Goal: Task Accomplishment & Management: Use online tool/utility

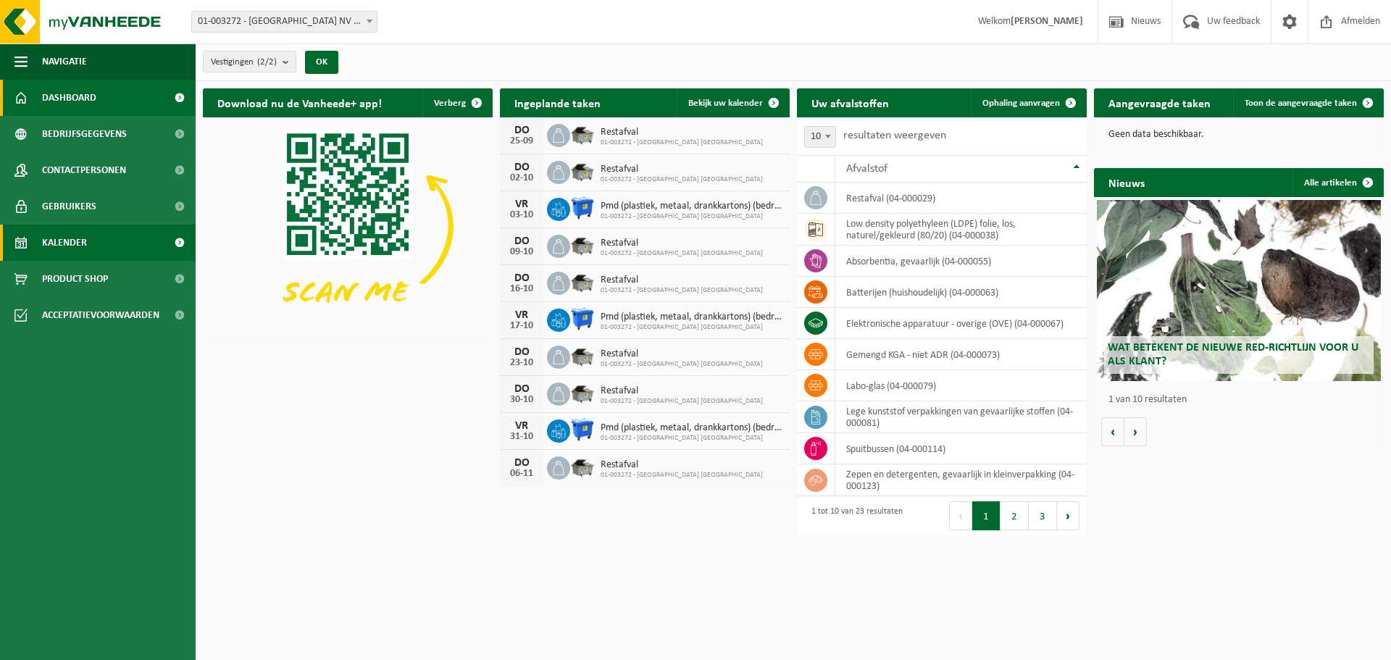
click at [106, 238] on link "Kalender" at bounding box center [98, 243] width 196 height 36
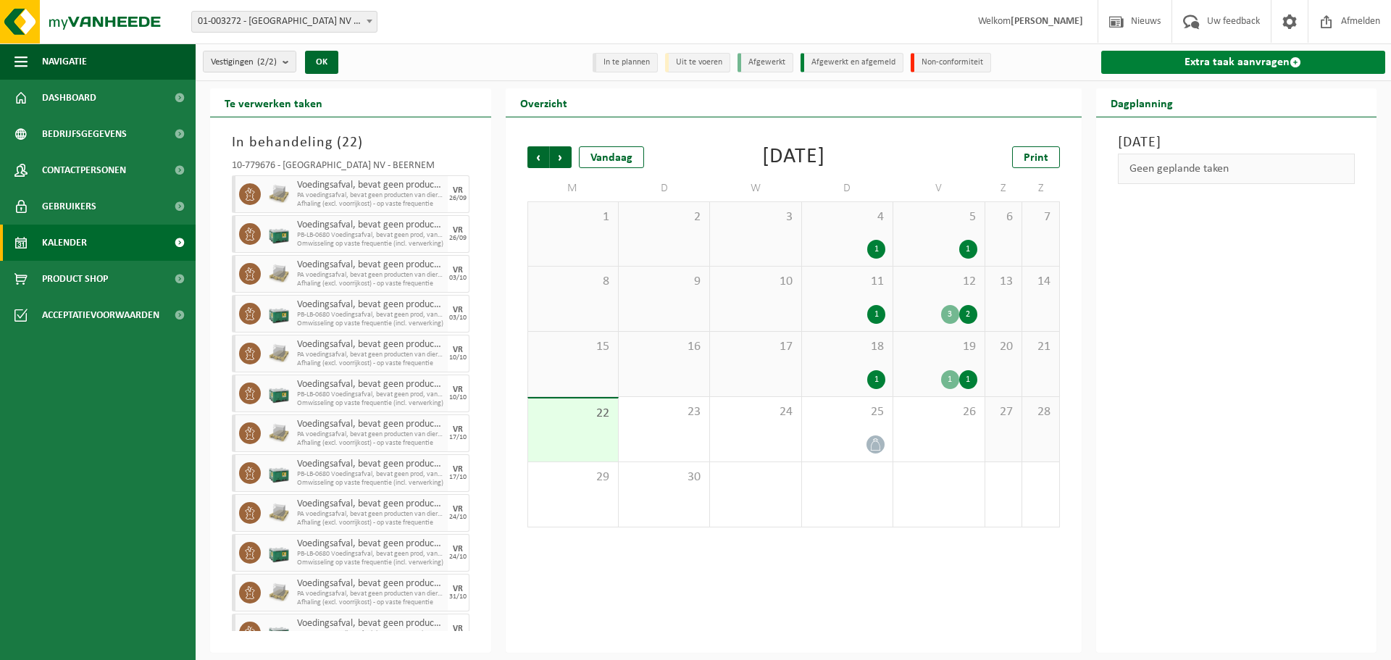
click at [1192, 67] on link "Extra taak aanvragen" at bounding box center [1243, 62] width 285 height 23
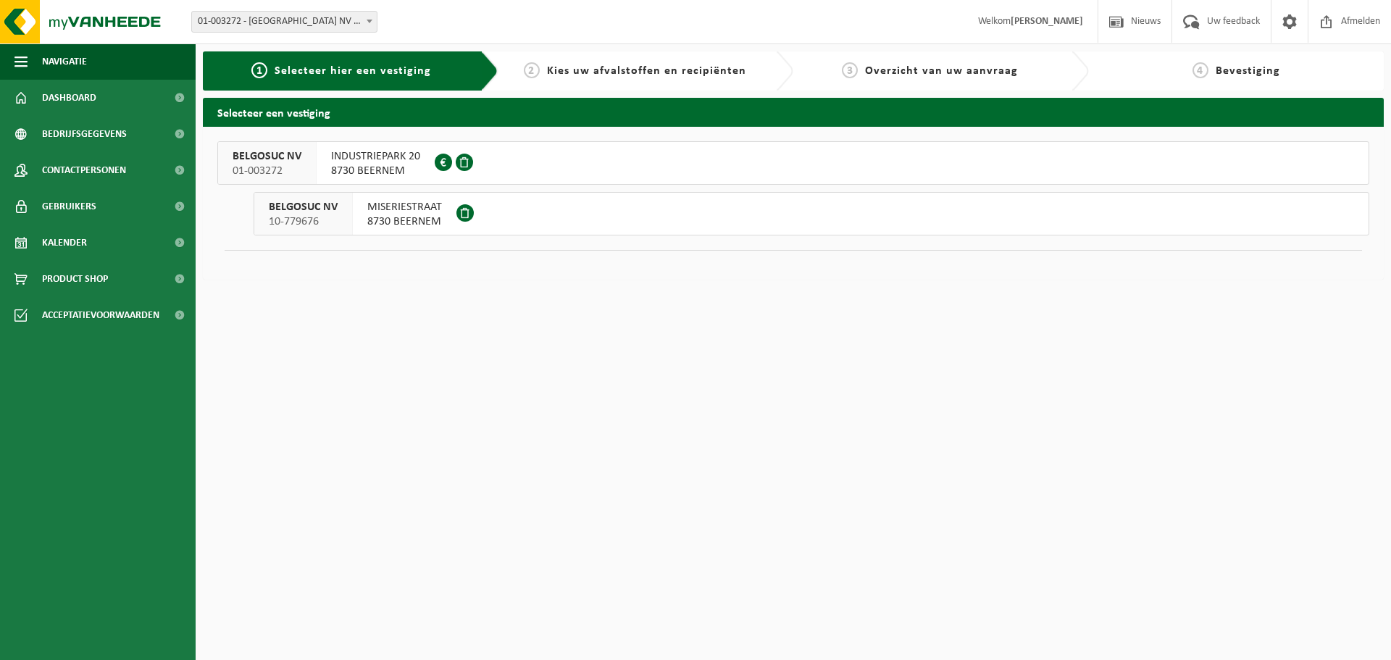
click at [429, 205] on span "MISERIESTRAAT" at bounding box center [404, 207] width 75 height 14
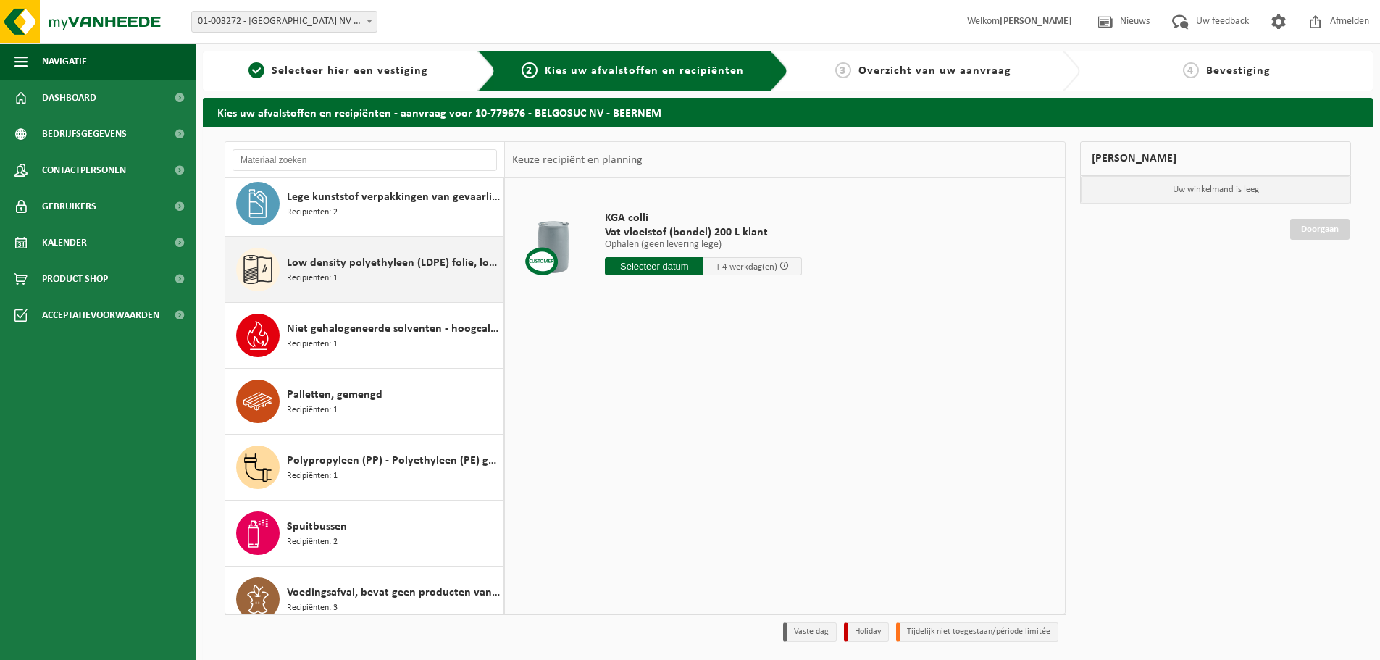
scroll to position [487, 0]
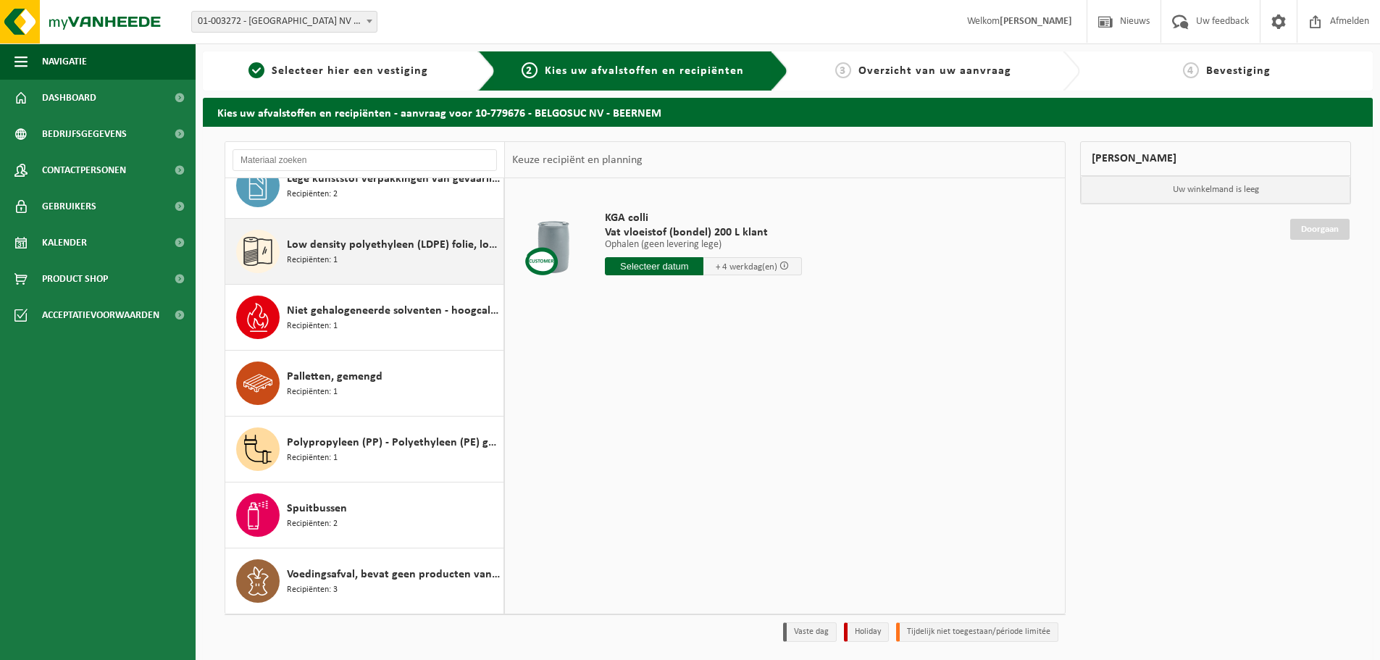
click at [384, 242] on span "Low density polyethyleen (LDPE) folie, los, naturel/gekleurd (80/20)" at bounding box center [393, 244] width 213 height 17
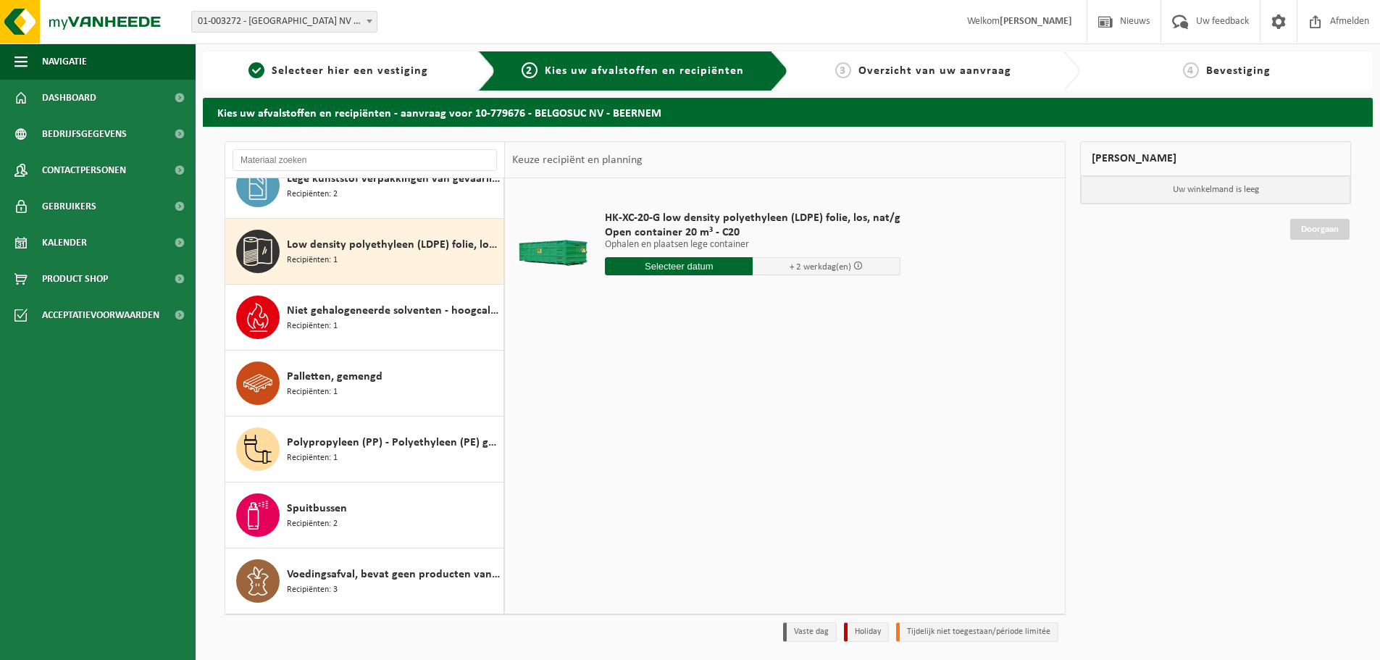
click at [691, 265] on input "text" at bounding box center [679, 266] width 148 height 18
click at [641, 440] on div "30" at bounding box center [643, 441] width 25 height 23
type input "Van 2025-09-30"
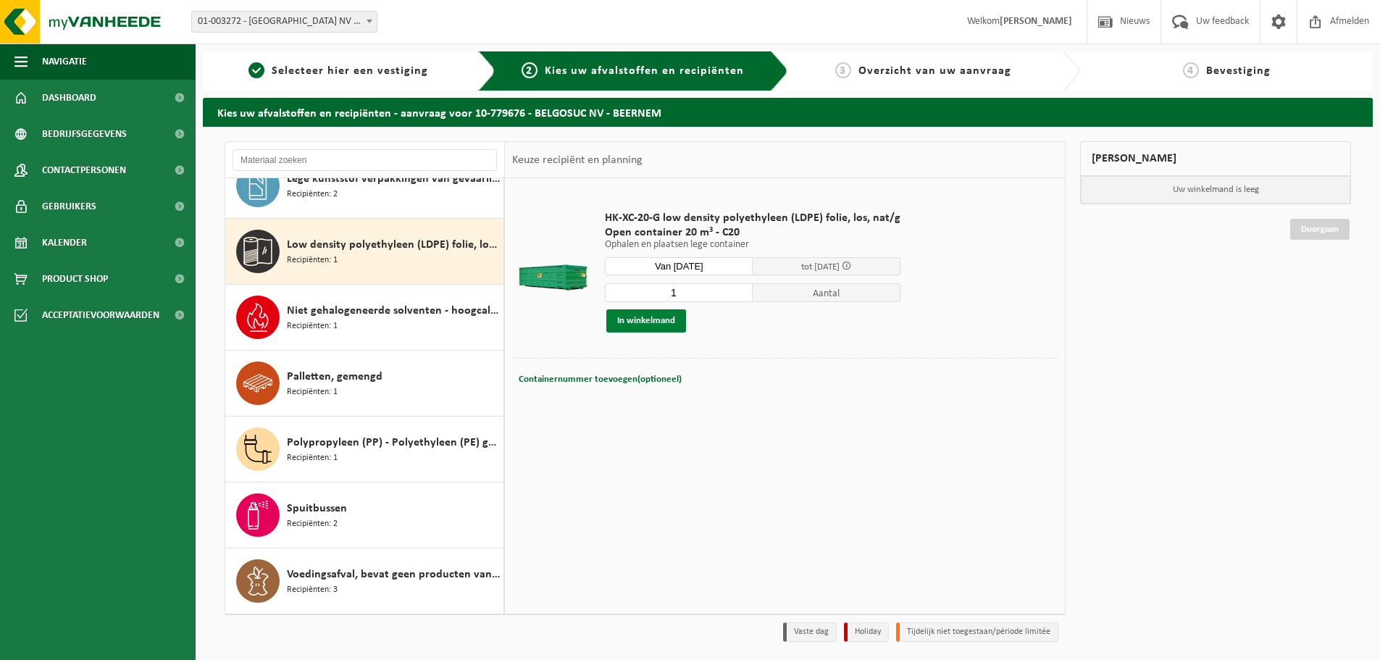
click at [636, 319] on button "In winkelmand" at bounding box center [646, 320] width 80 height 23
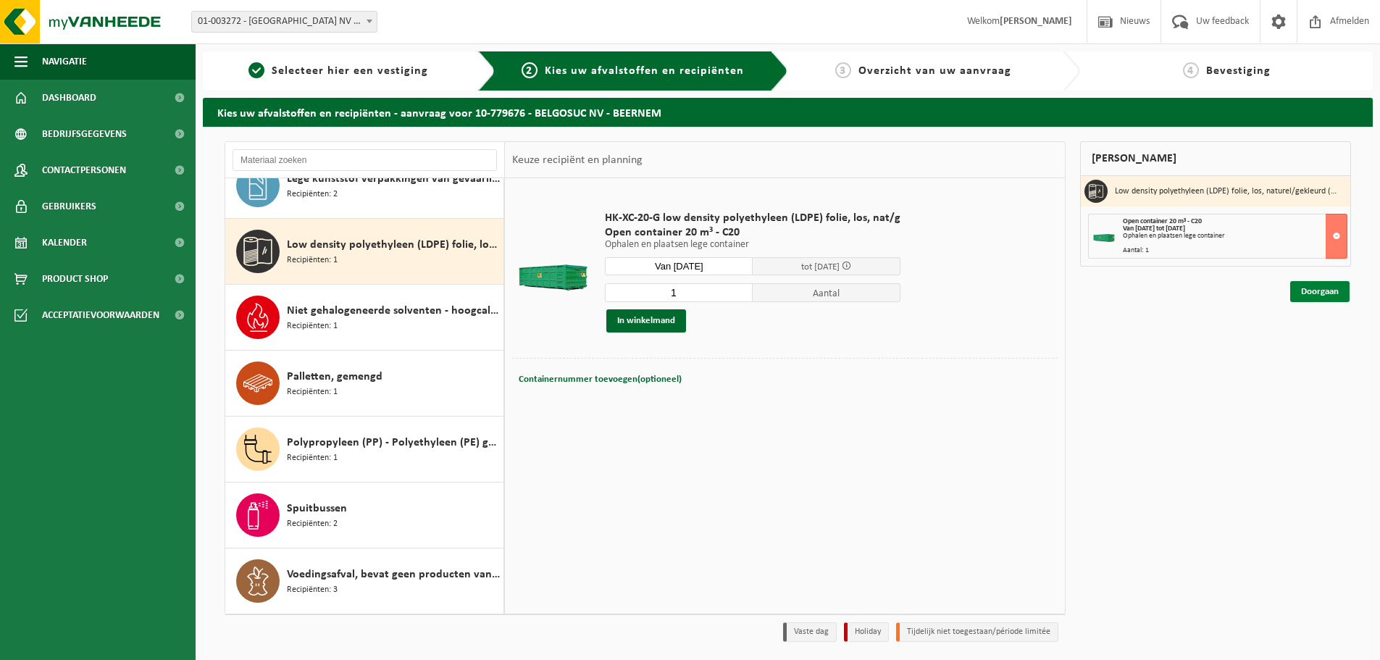
click at [1321, 290] on link "Doorgaan" at bounding box center [1319, 291] width 59 height 21
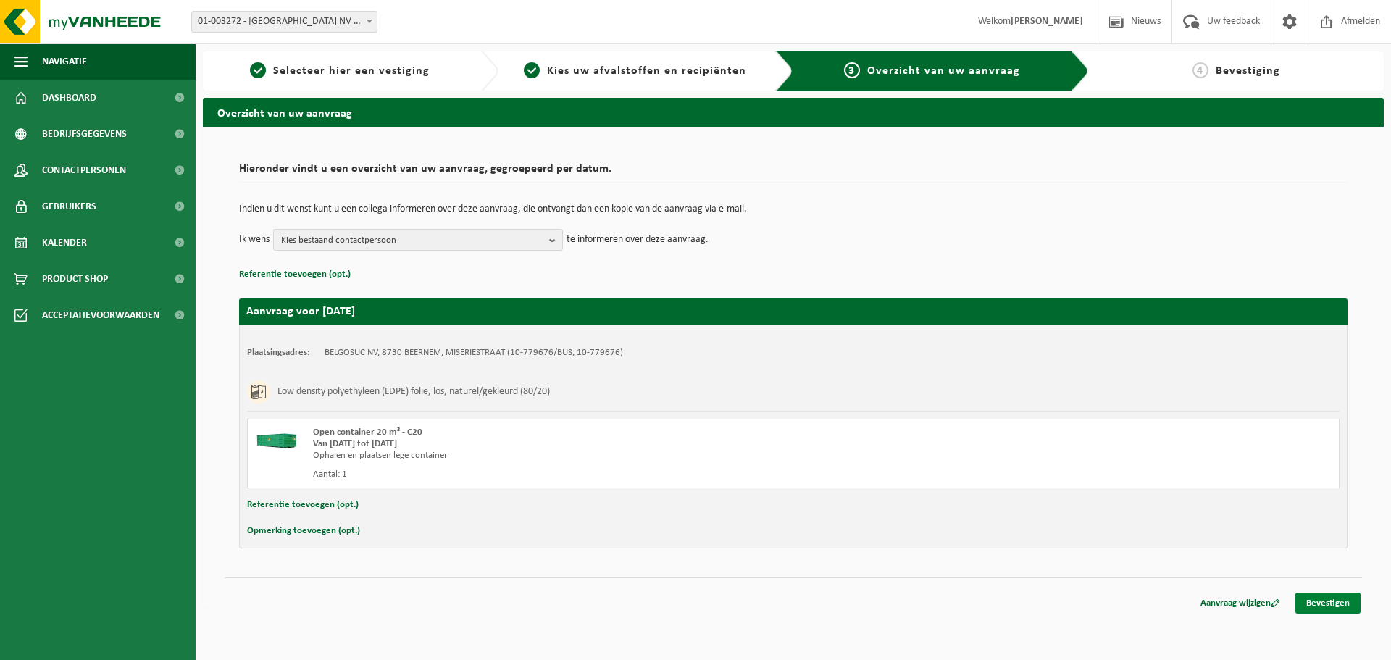
click at [1323, 603] on link "Bevestigen" at bounding box center [1327, 602] width 65 height 21
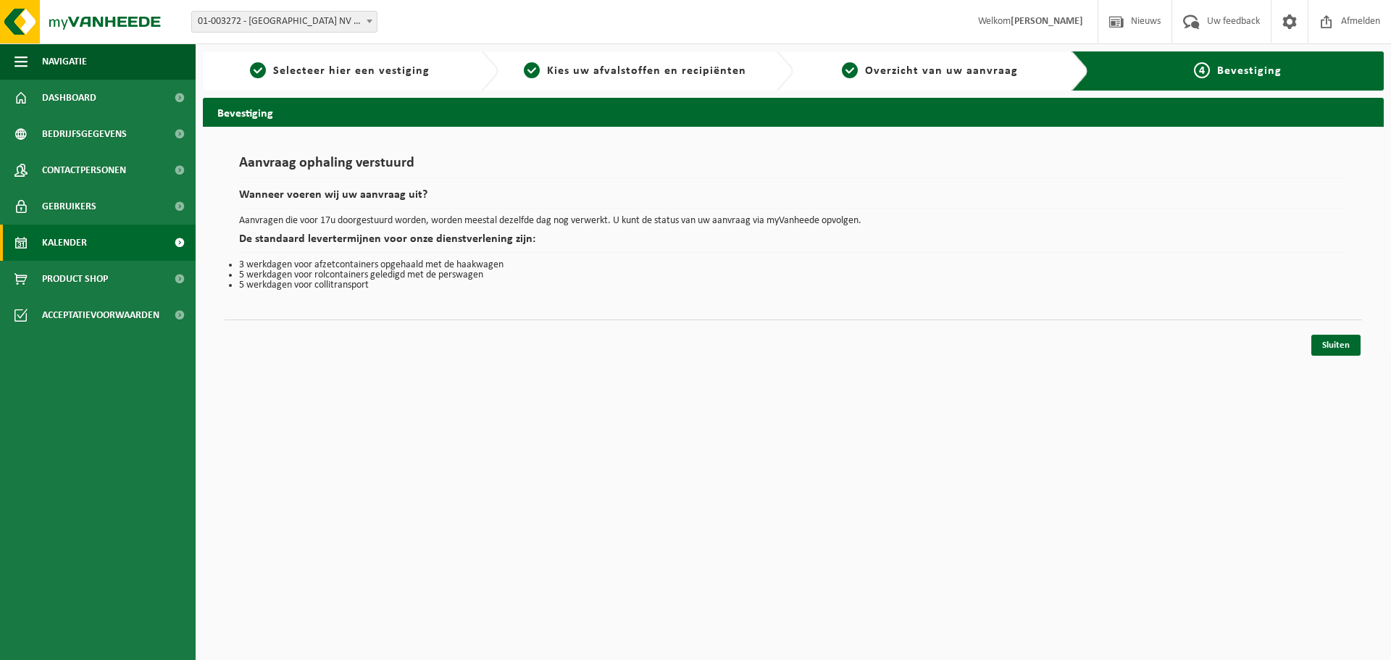
click at [46, 246] on span "Kalender" at bounding box center [64, 243] width 45 height 36
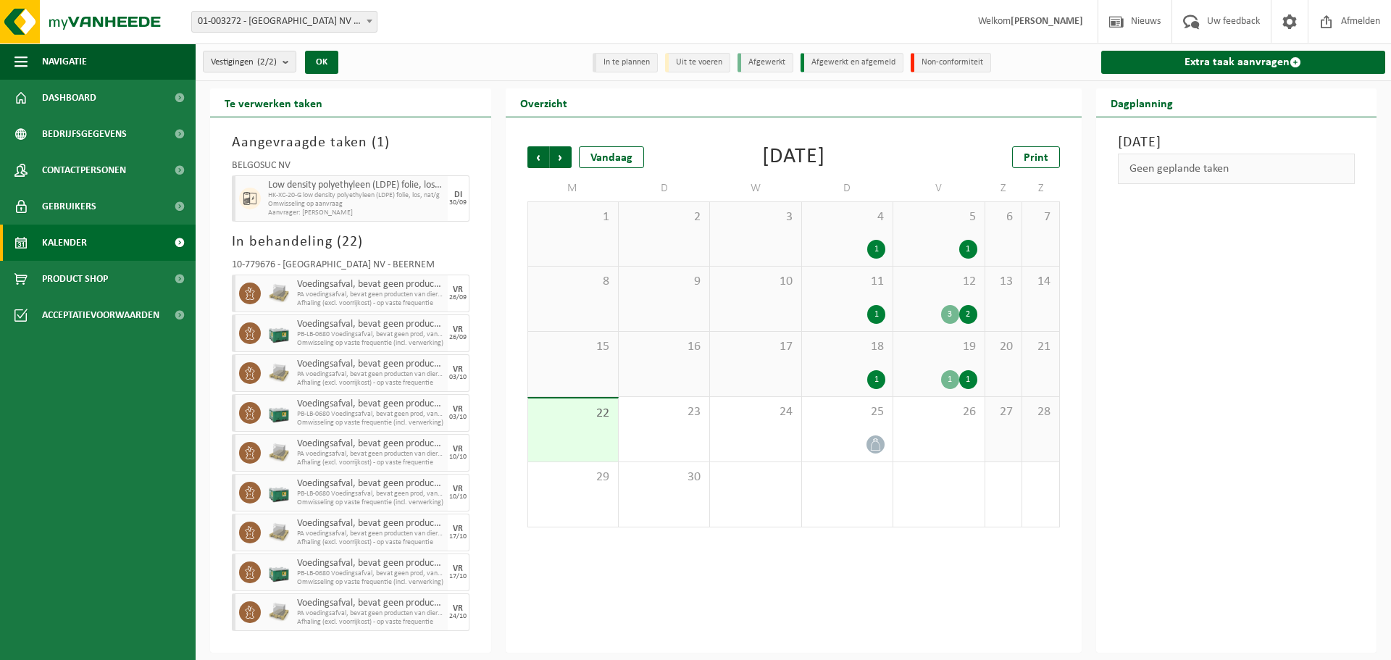
click at [667, 573] on div "Vorige Volgende Vandaag [DATE] Print M D W D V Z Z 1 2 3 4 1 5 1 6 7 8 9 10 11 …" at bounding box center [794, 384] width 576 height 535
click at [560, 154] on span "Volgende" at bounding box center [561, 157] width 22 height 22
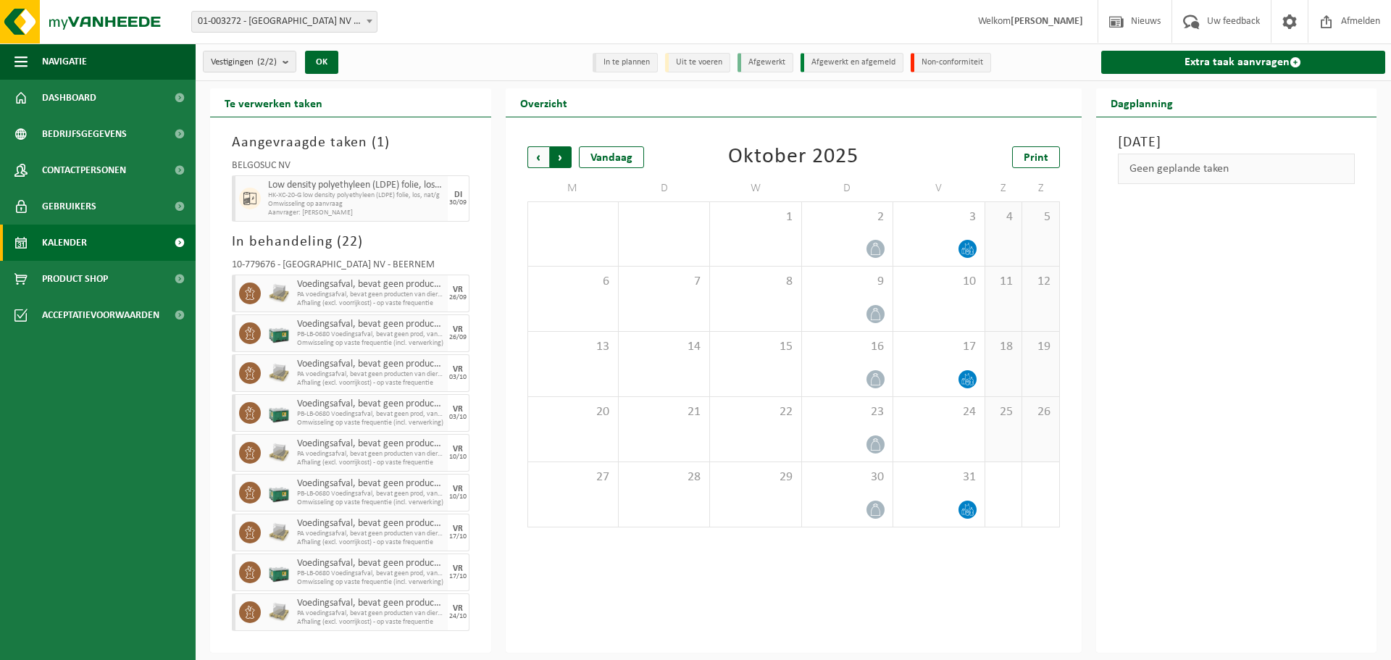
click at [532, 156] on span "Vorige" at bounding box center [538, 157] width 22 height 22
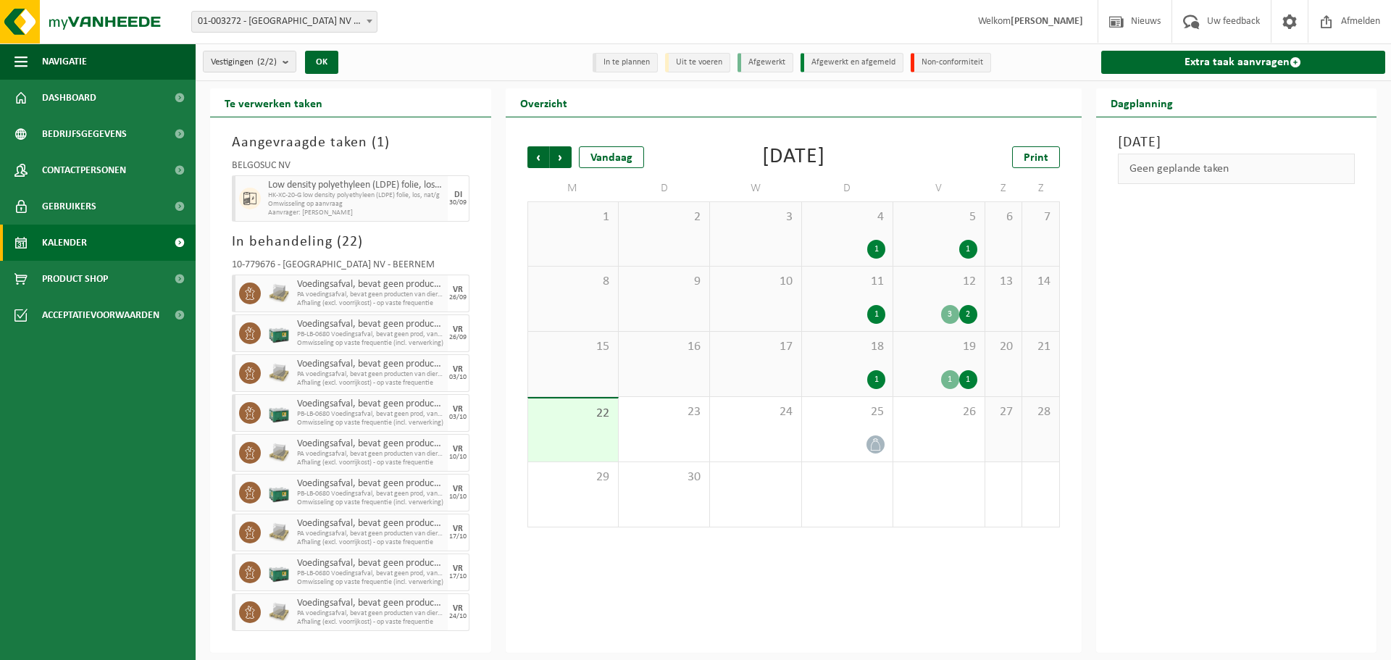
click at [947, 354] on div "19 1 1" at bounding box center [938, 364] width 91 height 64
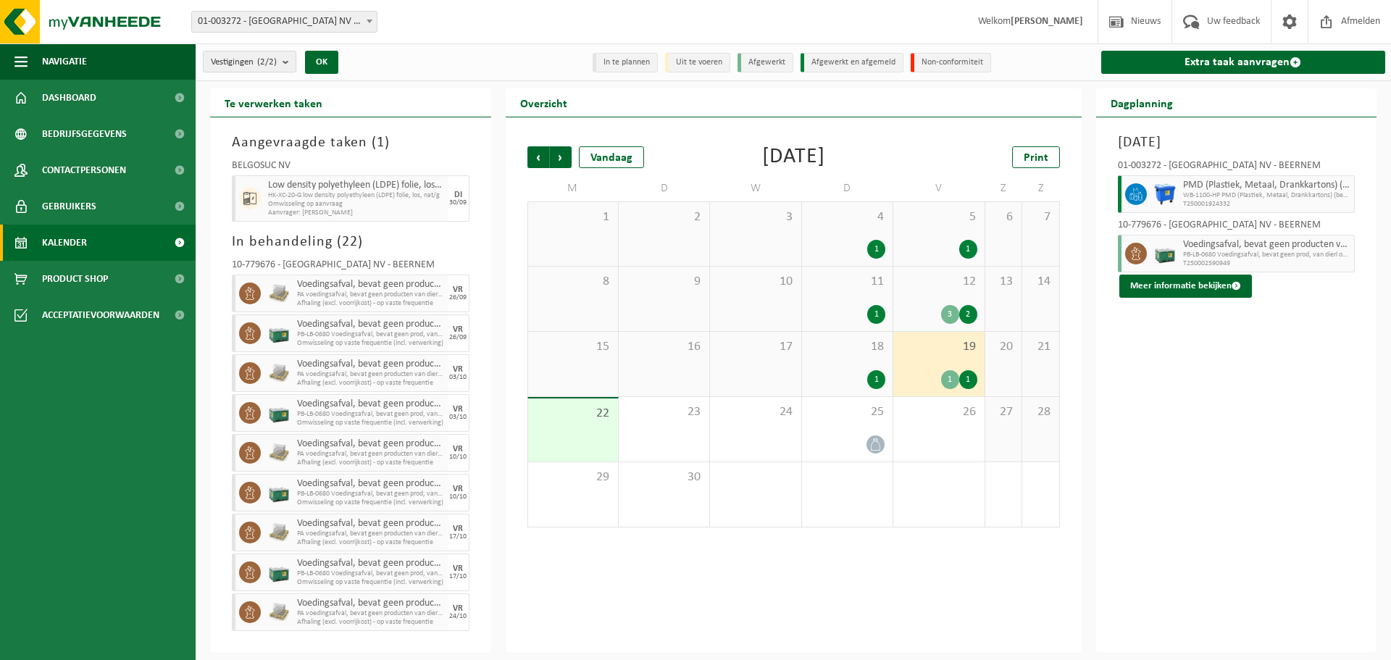
click at [924, 299] on div "12 3 2" at bounding box center [938, 299] width 91 height 64
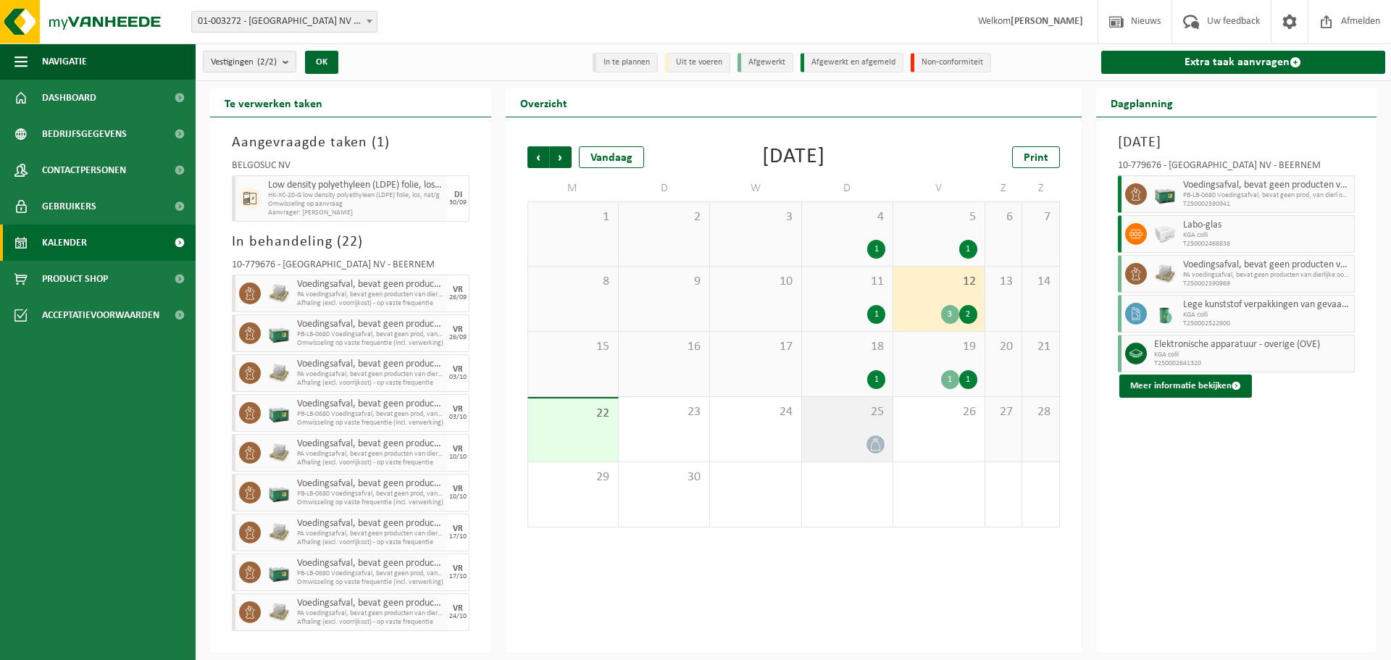
click at [847, 438] on div at bounding box center [847, 445] width 76 height 20
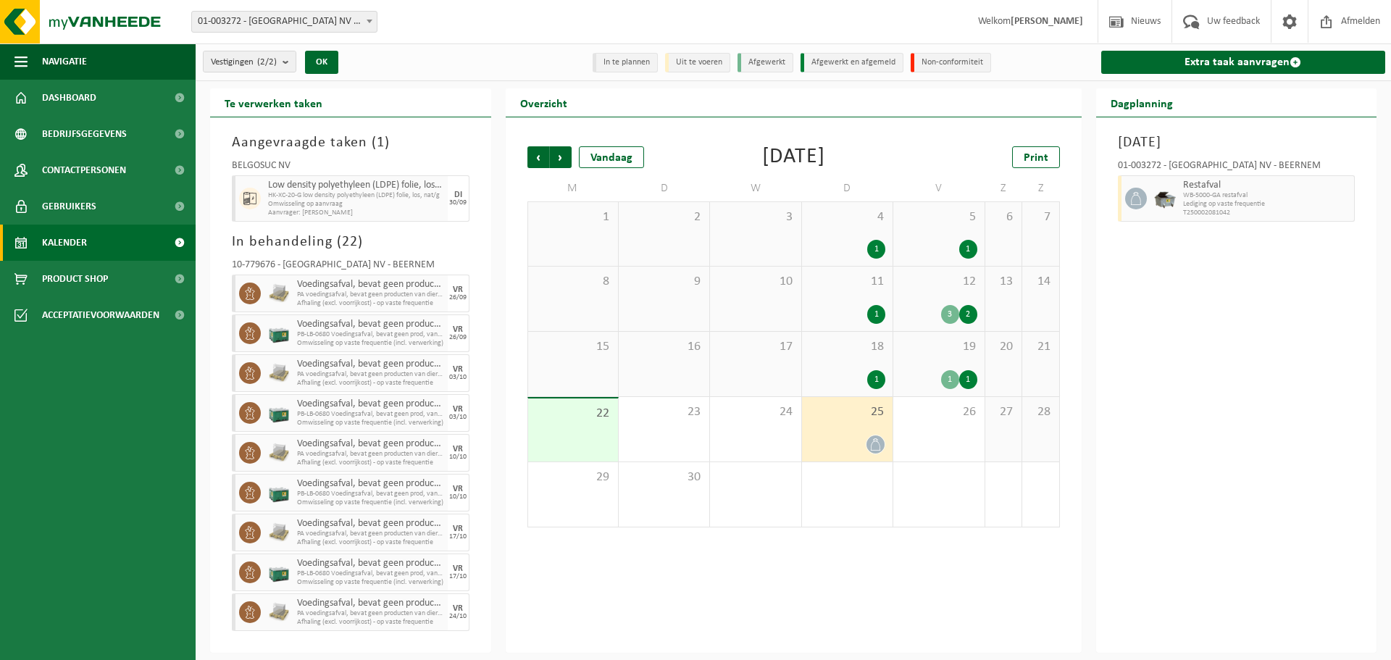
click at [666, 117] on div "Vorige Volgende Vandaag [DATE] Print M D W D V Z Z 1 2 3 4 1 5 1 6 7 8 9 10 11 …" at bounding box center [794, 384] width 576 height 535
click at [487, 65] on div "Vestigingen (2/2) Alles selecteren Alles deselecteren Actieve selecteren BELGOS…" at bounding box center [345, 61] width 299 height 31
click at [487, 64] on div "Vestigingen (2/2) Alles selecteren Alles deselecteren Actieve selecteren BELGOS…" at bounding box center [345, 61] width 299 height 31
click at [458, 74] on div "Vestigingen (2/2) Alles selecteren Alles deselecteren Actieve selecteren BELGOS…" at bounding box center [345, 61] width 299 height 31
